Goal: Transaction & Acquisition: Obtain resource

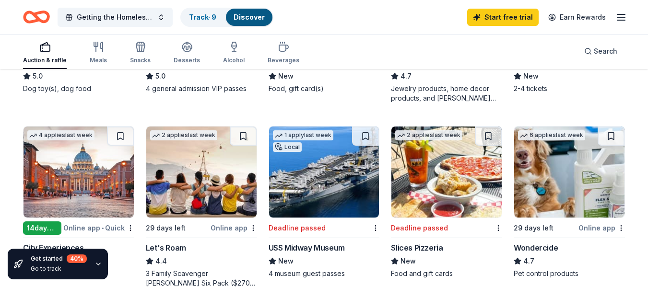
scroll to position [421, 0]
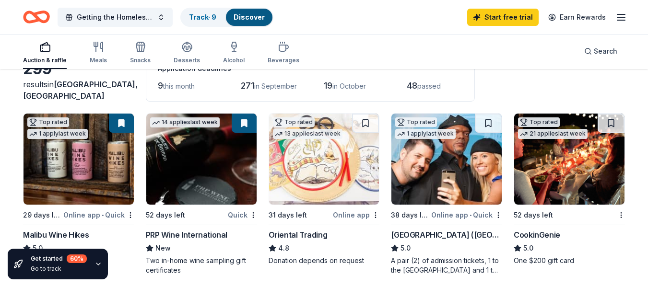
scroll to position [64, 0]
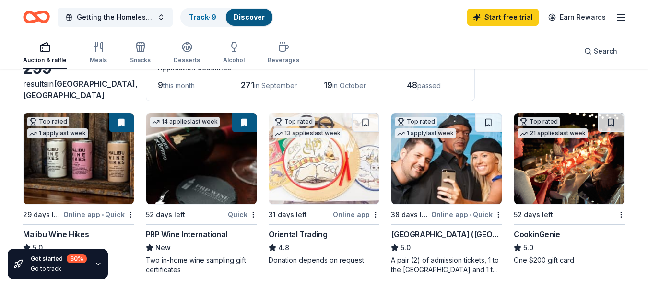
click at [96, 260] on div "Get started 60 % Go to track" at bounding box center [58, 264] width 100 height 31
click at [96, 263] on icon "button" at bounding box center [99, 265] width 8 height 8
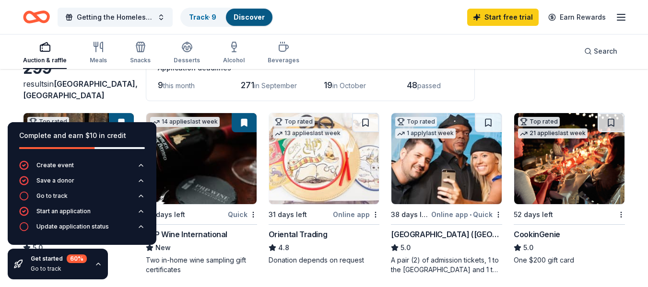
click at [96, 263] on icon "button" at bounding box center [99, 265] width 8 height 8
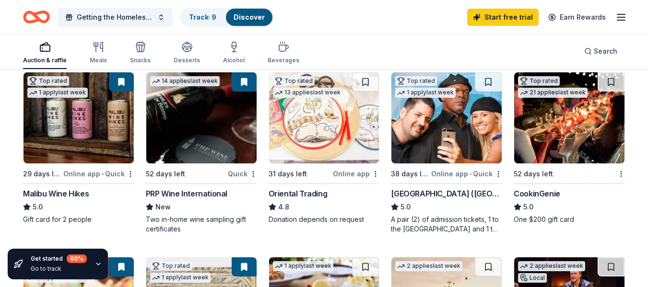
scroll to position [103, 0]
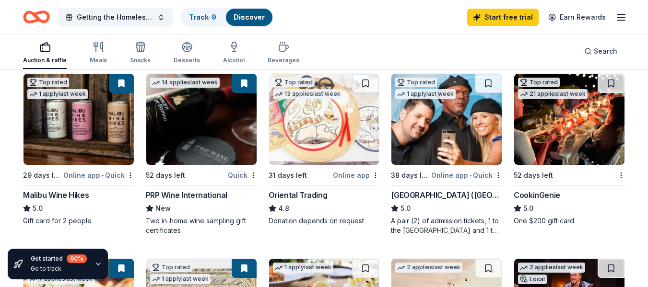
click at [91, 155] on img at bounding box center [79, 119] width 110 height 91
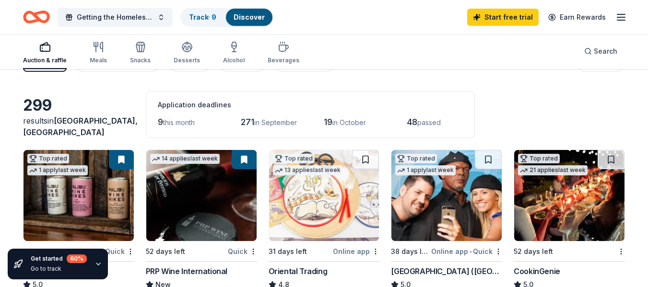
scroll to position [13, 0]
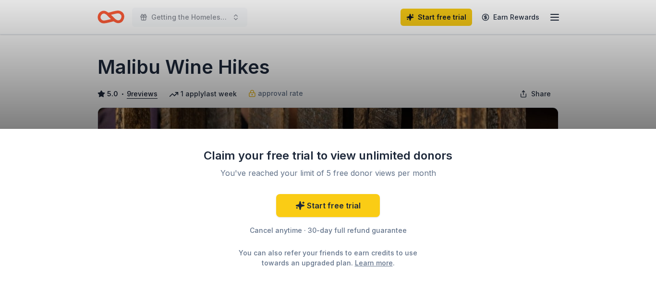
scroll to position [184, 0]
